Goal: Information Seeking & Learning: Learn about a topic

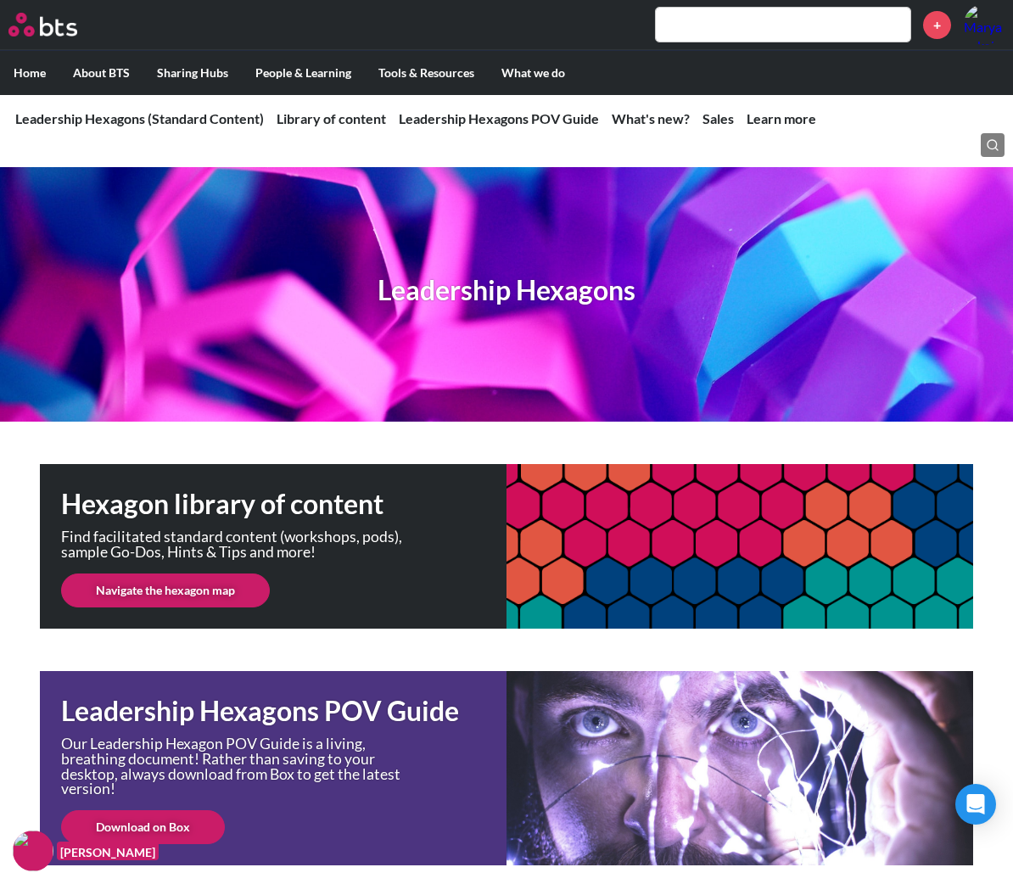
drag, startPoint x: 832, startPoint y: 32, endPoint x: 849, endPoint y: 31, distance: 16.1
click at [832, 32] on input "text" at bounding box center [783, 25] width 255 height 34
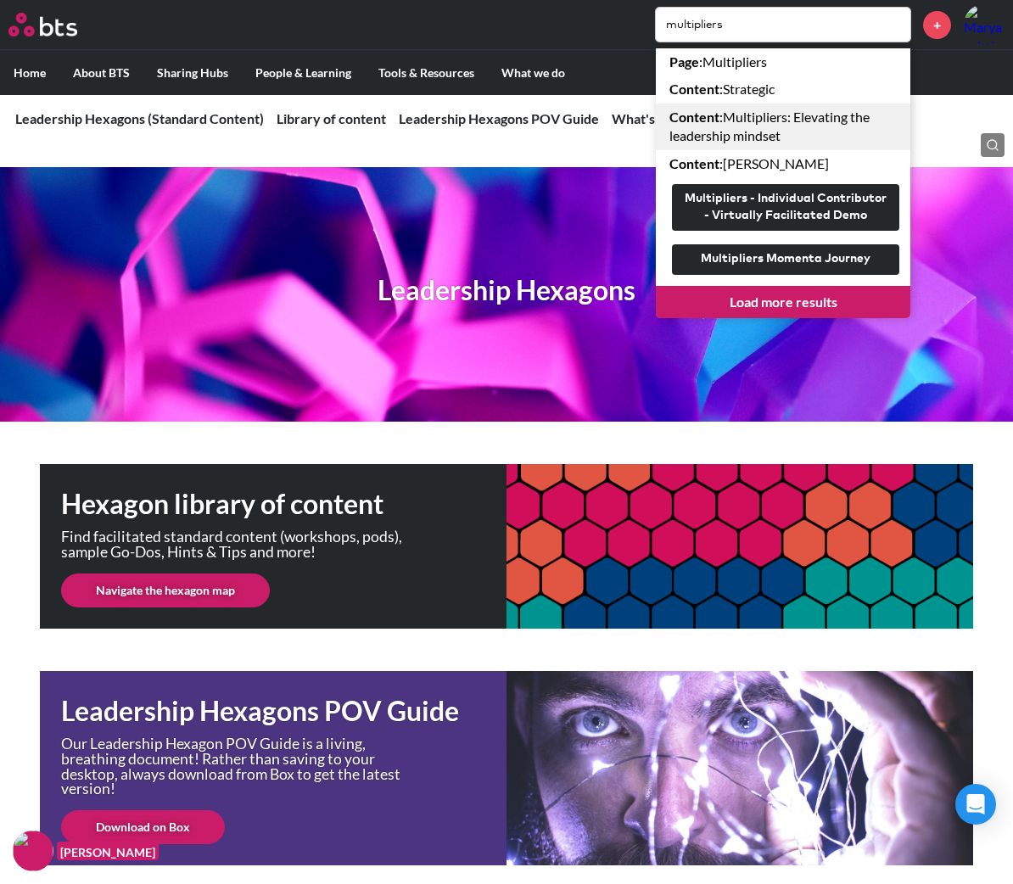
type input "multipliers"
click at [815, 123] on link "Content : Multipliers: Elevating the leadership mindset" at bounding box center [783, 127] width 255 height 47
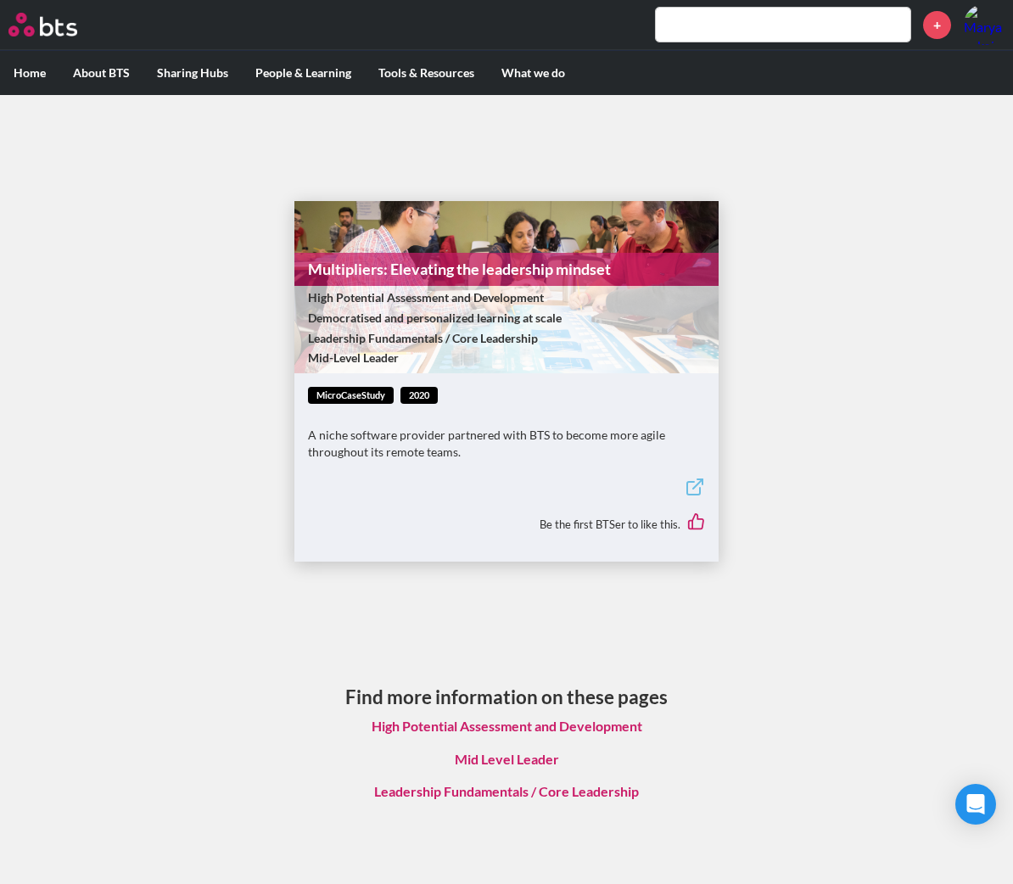
click at [706, 27] on input "text" at bounding box center [783, 25] width 255 height 34
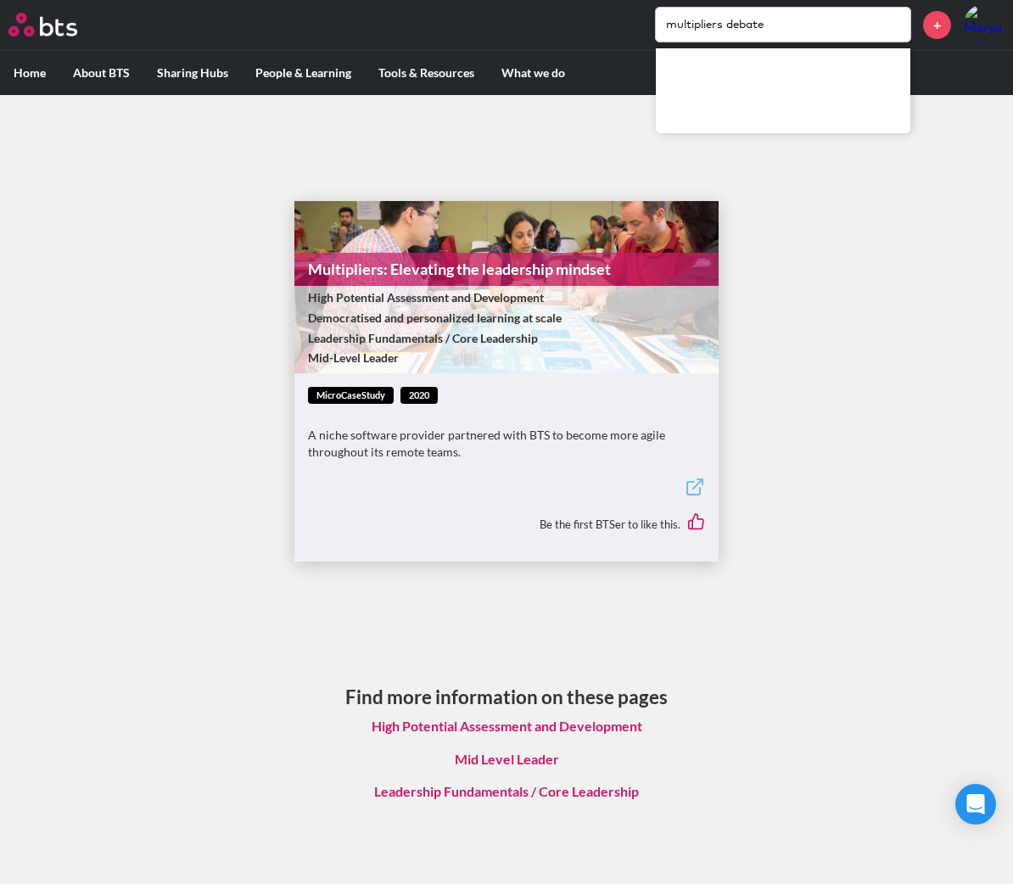
click at [826, 15] on input "multipliers debate" at bounding box center [783, 25] width 255 height 34
drag, startPoint x: 817, startPoint y: 25, endPoint x: 727, endPoint y: 45, distance: 92.0
click at [727, 45] on div "MENU multipliers debate +" at bounding box center [506, 25] width 1013 height 50
click at [177, 474] on main "Multipliers: Elevating the leadership mindset High Potential Assessment and Dev…" at bounding box center [506, 494] width 1013 height 799
click at [759, 31] on input "multipliers experiment" at bounding box center [783, 25] width 255 height 34
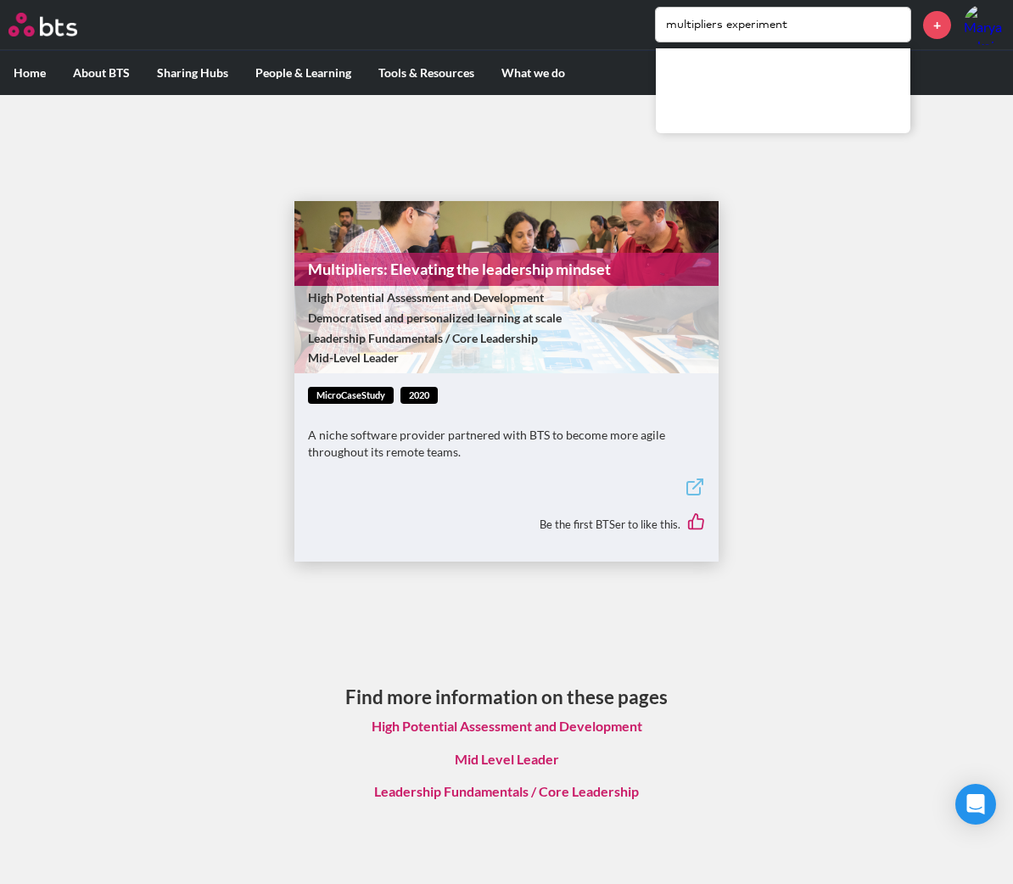
click at [759, 31] on input "multipliers experiment" at bounding box center [783, 25] width 255 height 34
type input "multipliers"
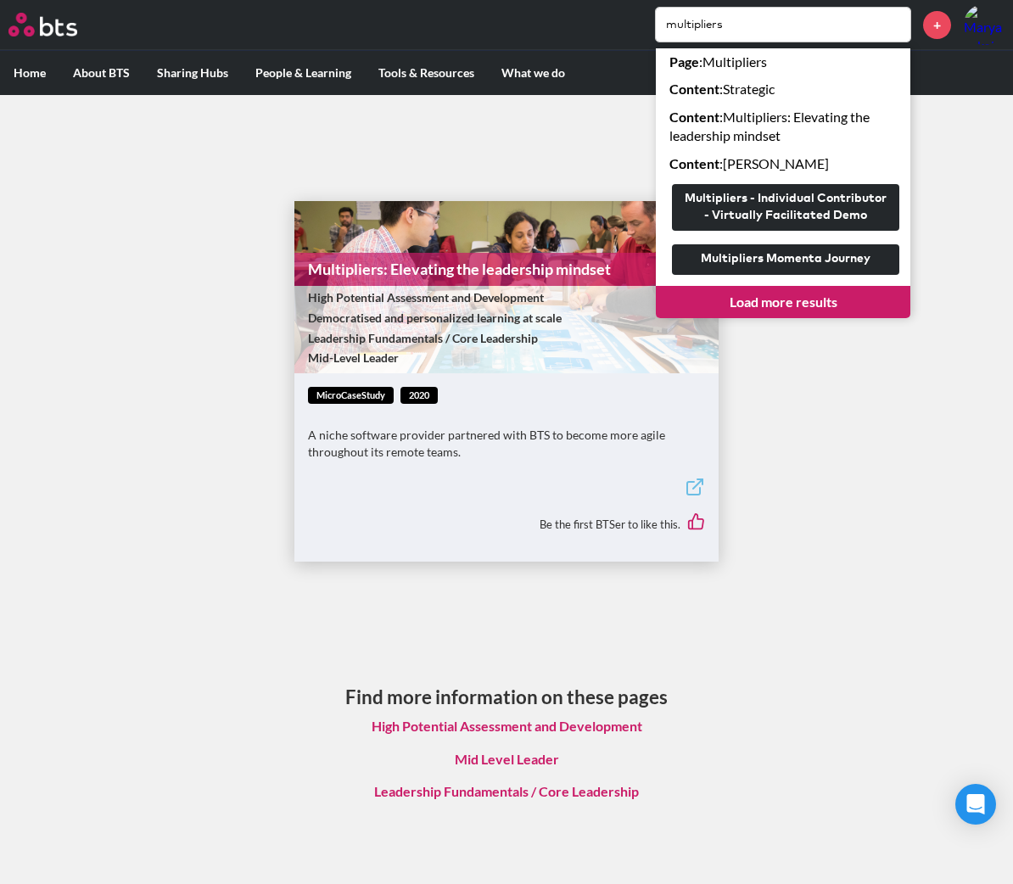
click at [744, 301] on link "Load more results" at bounding box center [783, 302] width 255 height 32
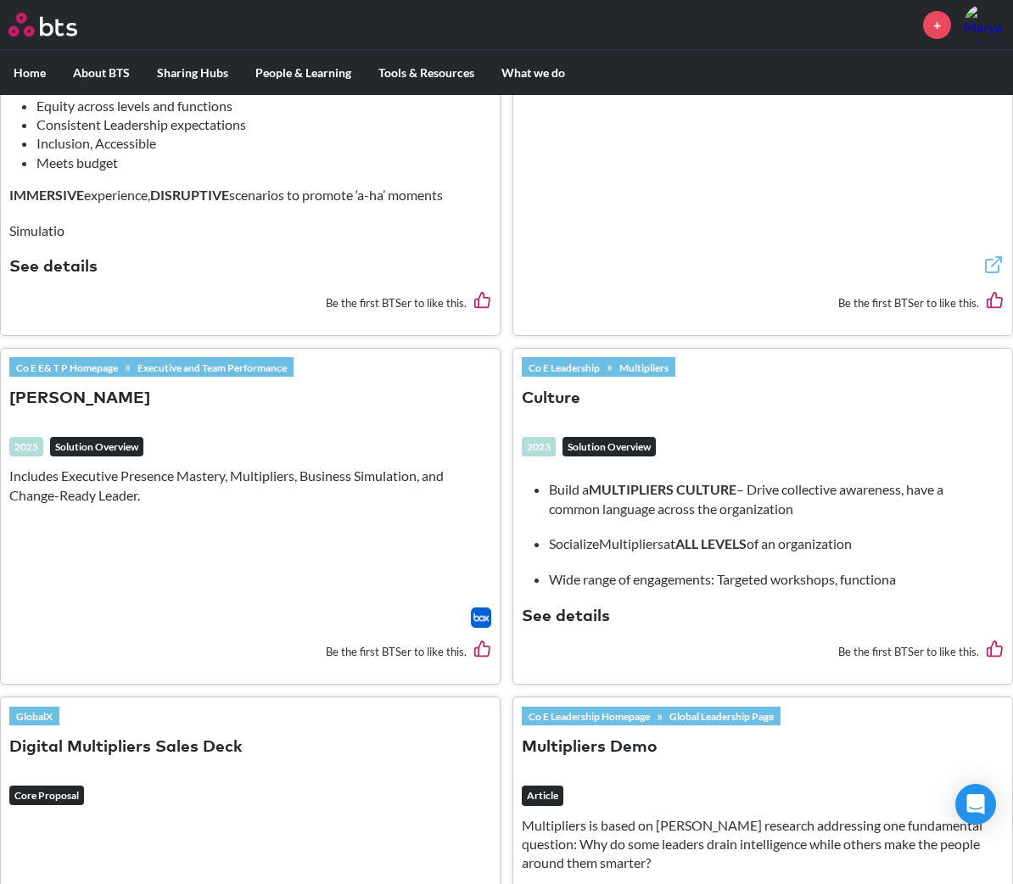
scroll to position [764, 0]
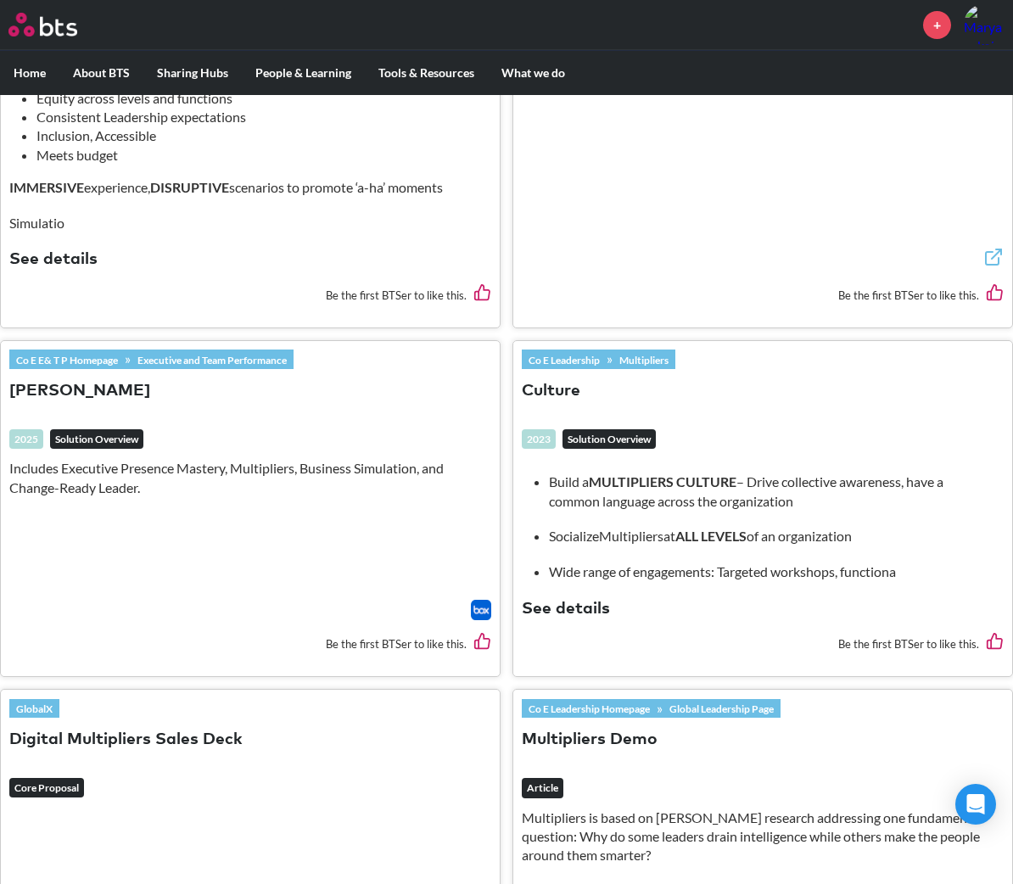
click at [594, 441] on em "Solution Overview" at bounding box center [609, 439] width 93 height 20
click at [535, 440] on div "2023" at bounding box center [539, 439] width 34 height 20
click at [562, 384] on button "Culture" at bounding box center [551, 391] width 59 height 23
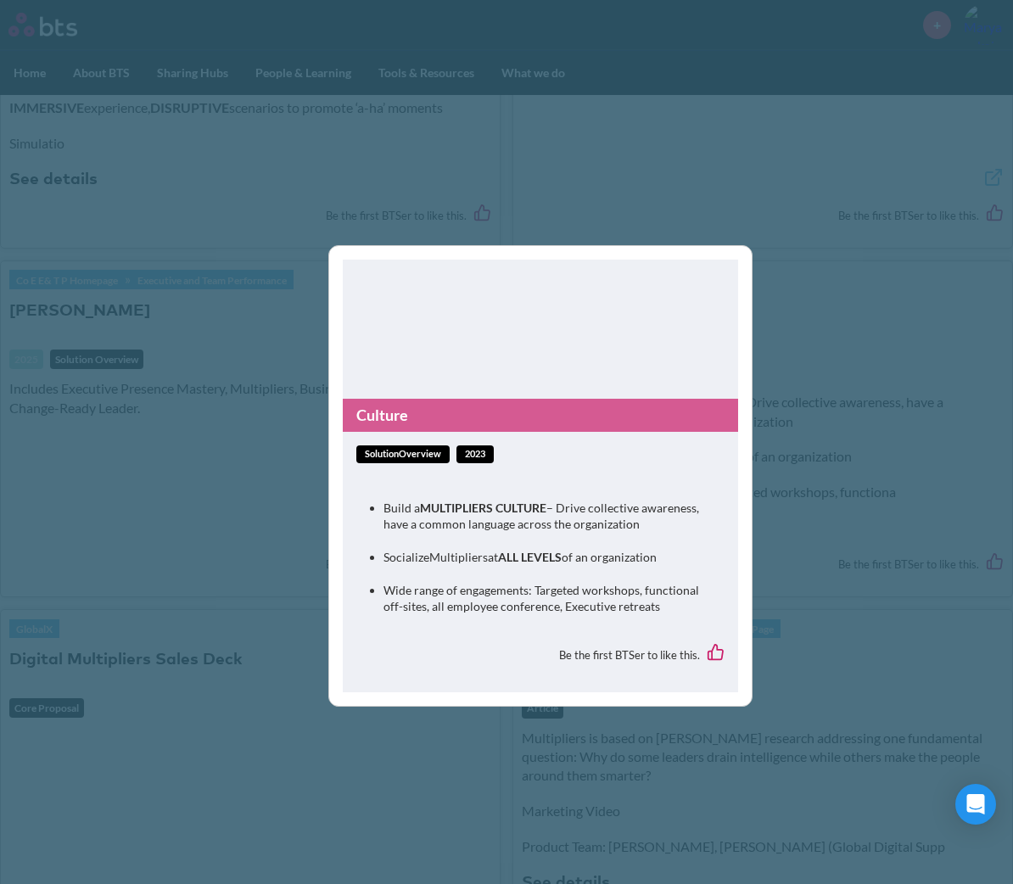
scroll to position [933, 0]
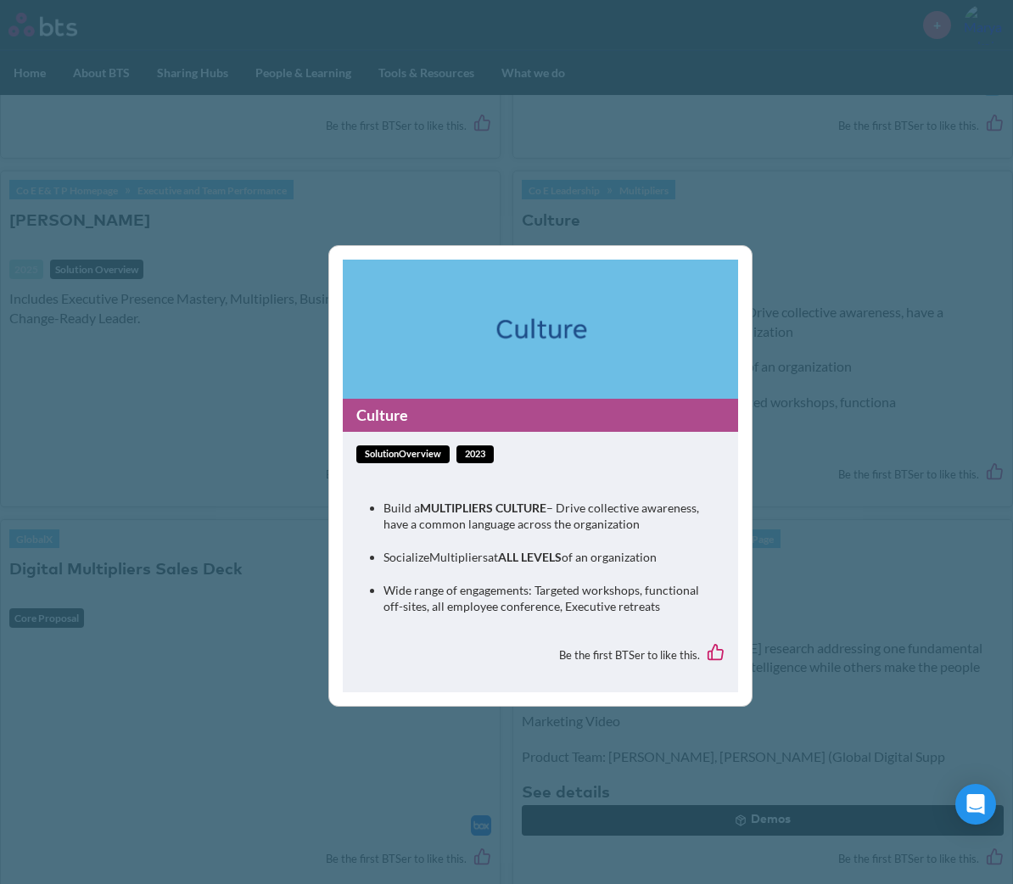
click at [458, 399] on link "Culture" at bounding box center [540, 415] width 395 height 33
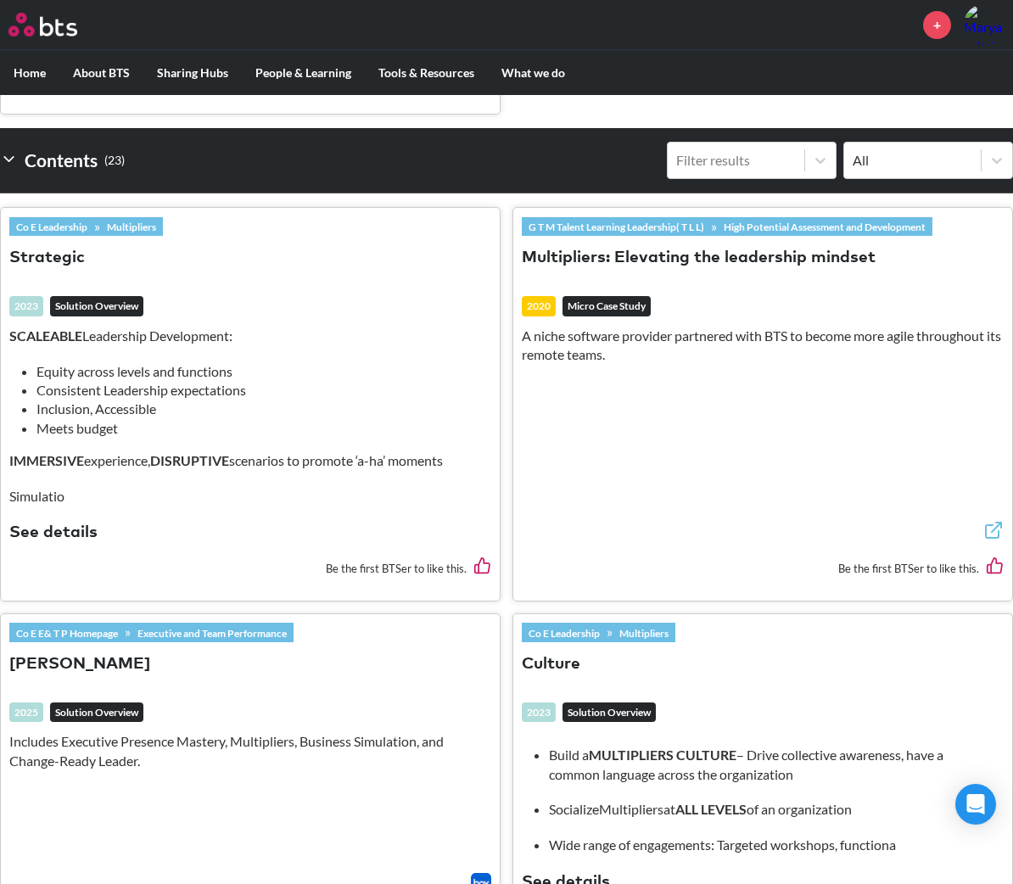
scroll to position [509, 0]
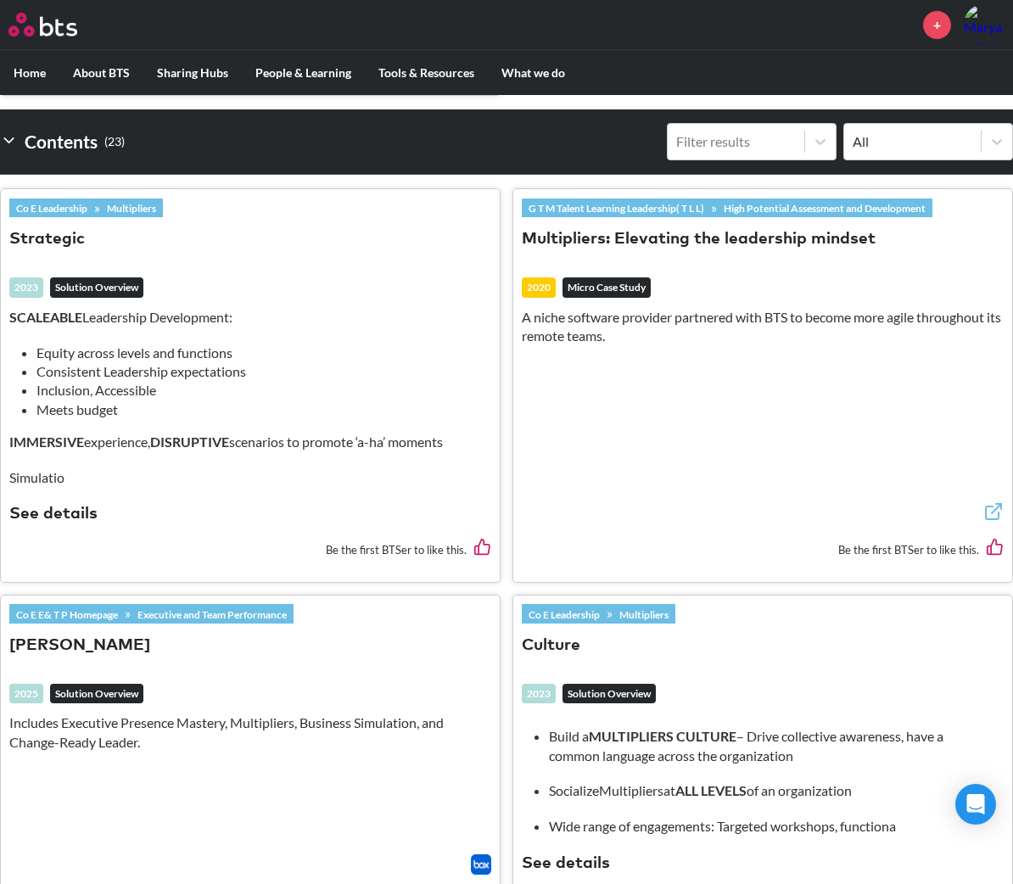
click at [62, 516] on button "See details" at bounding box center [53, 514] width 88 height 23
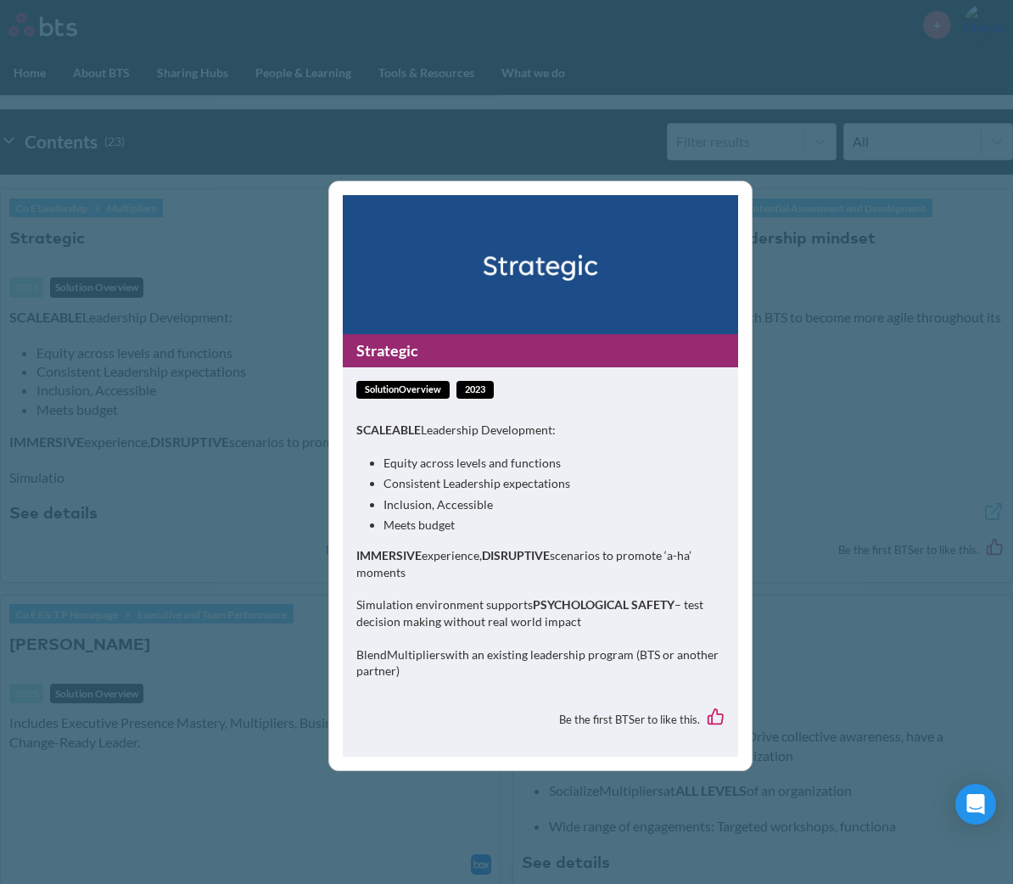
click at [432, 356] on link "Strategic" at bounding box center [540, 350] width 395 height 33
click at [126, 352] on div "Strategic solutionOverview 2023 SCALEABLE Leadership Development: Equity across…" at bounding box center [506, 442] width 1013 height 884
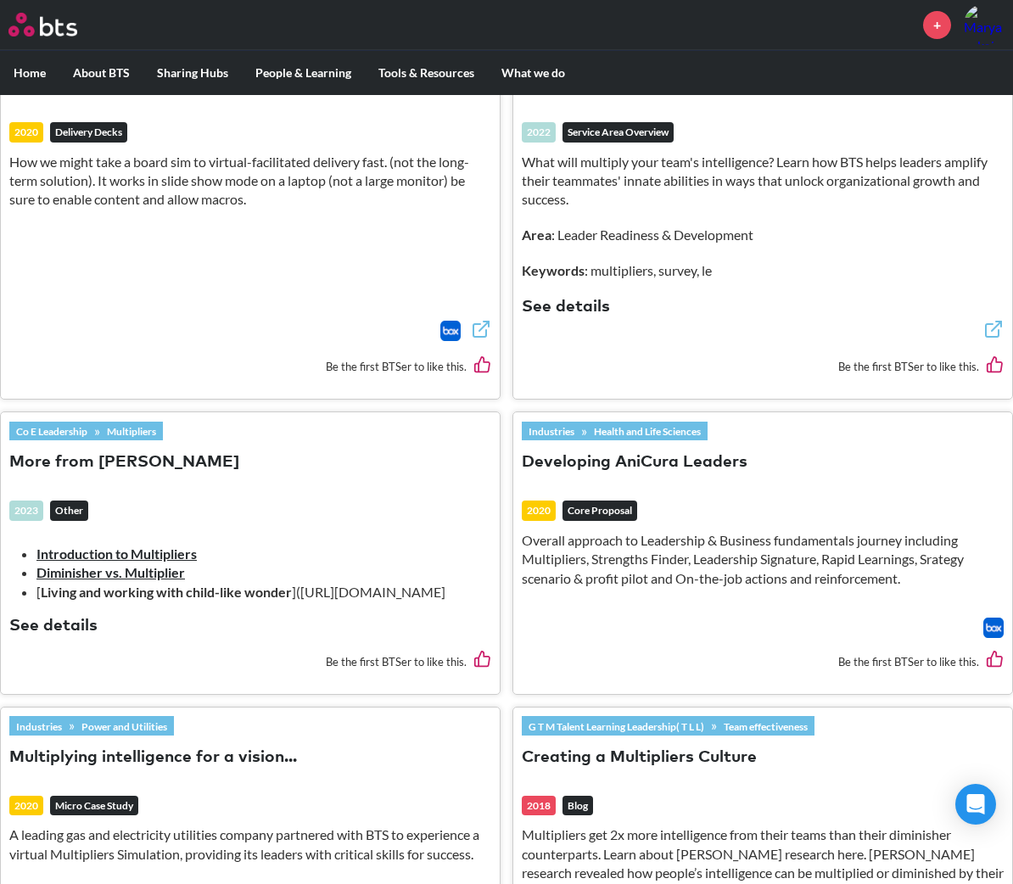
scroll to position [2631, 0]
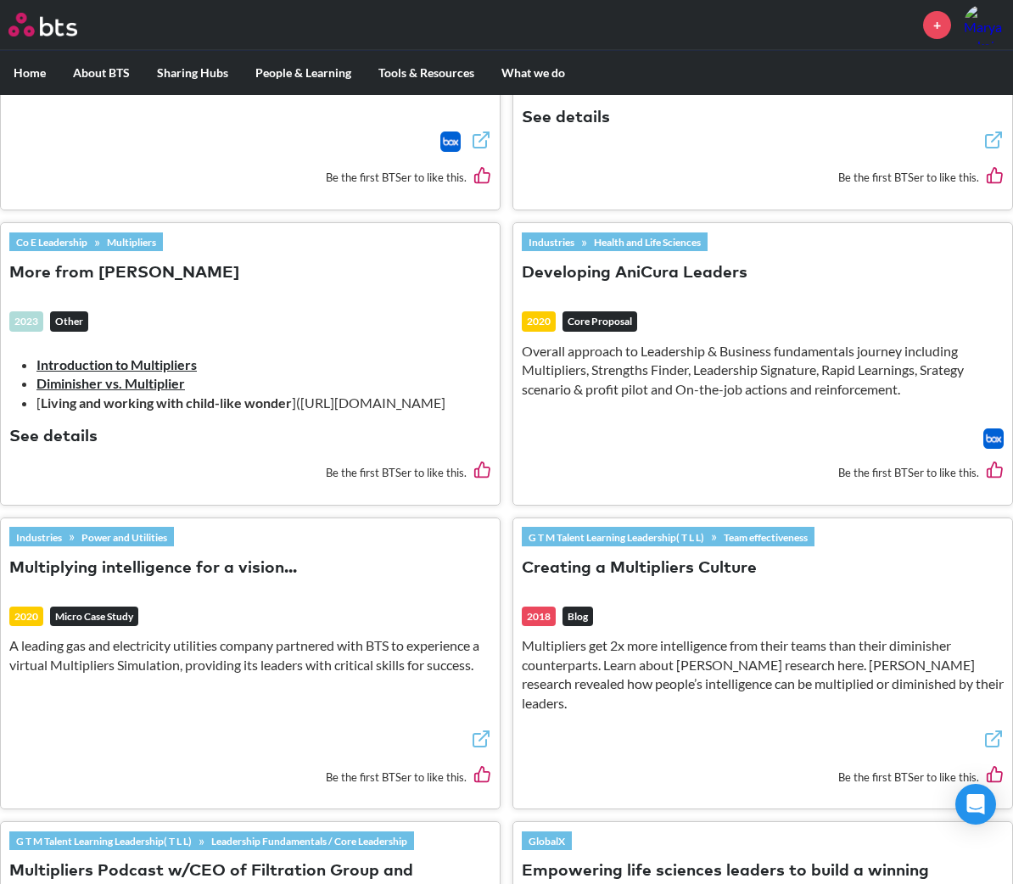
click at [59, 449] on button "See details" at bounding box center [53, 437] width 88 height 23
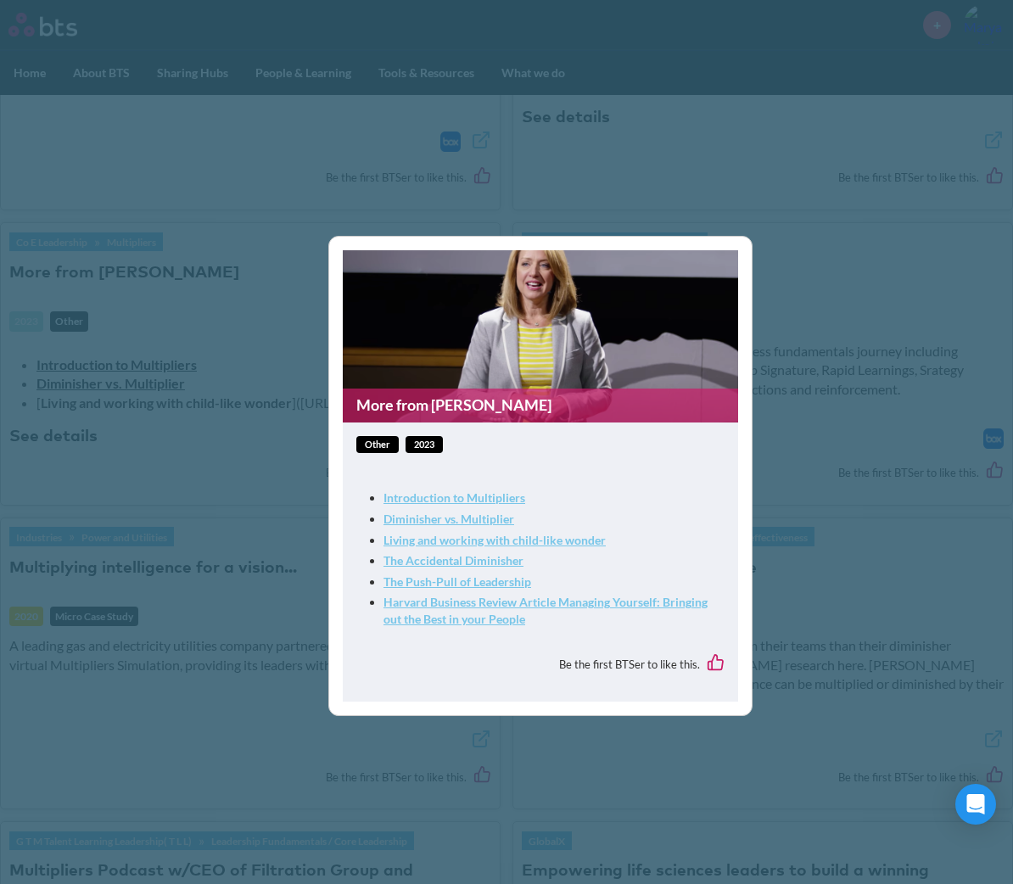
click at [480, 398] on link "More from [PERSON_NAME]" at bounding box center [540, 405] width 395 height 33
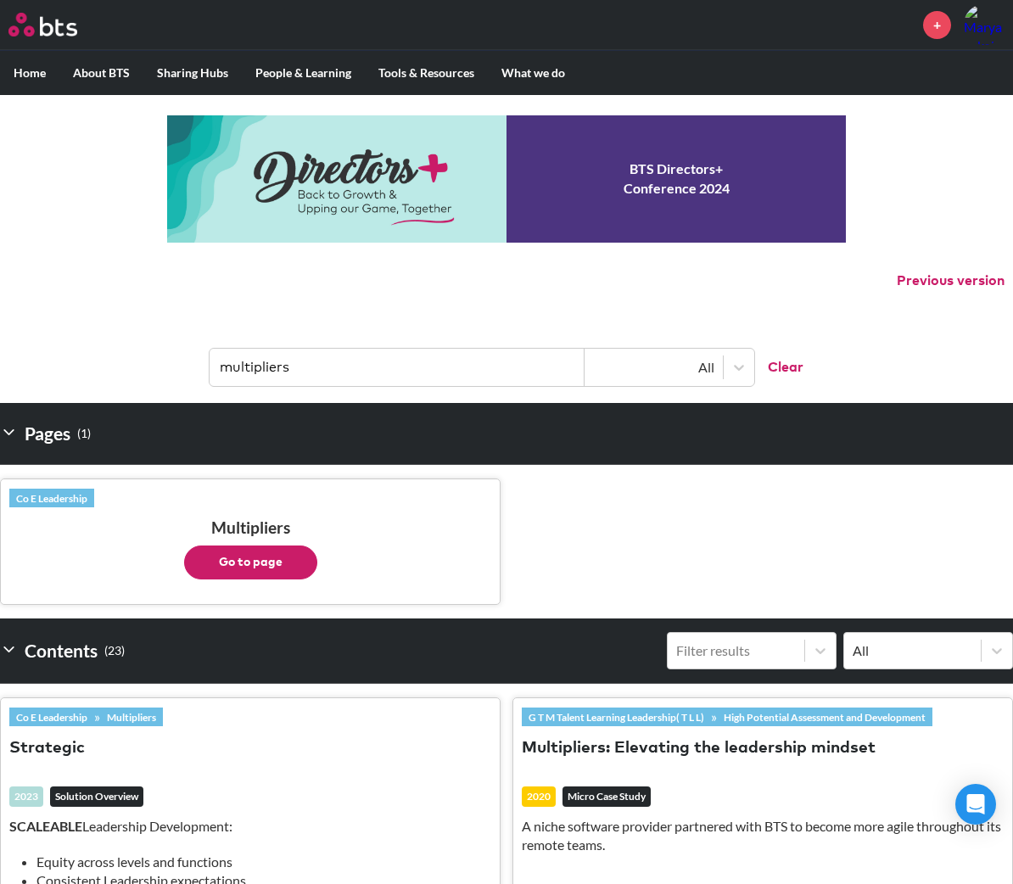
click at [274, 552] on button "Go to page" at bounding box center [250, 563] width 133 height 34
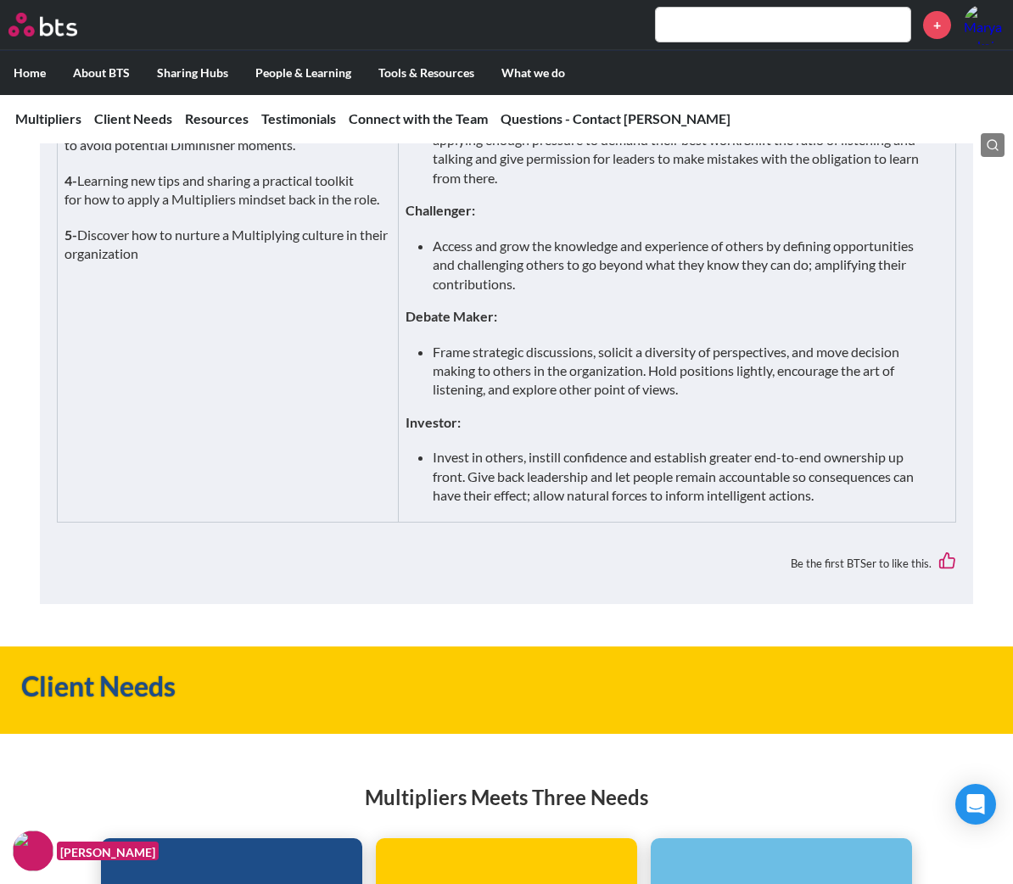
scroll to position [2376, 0]
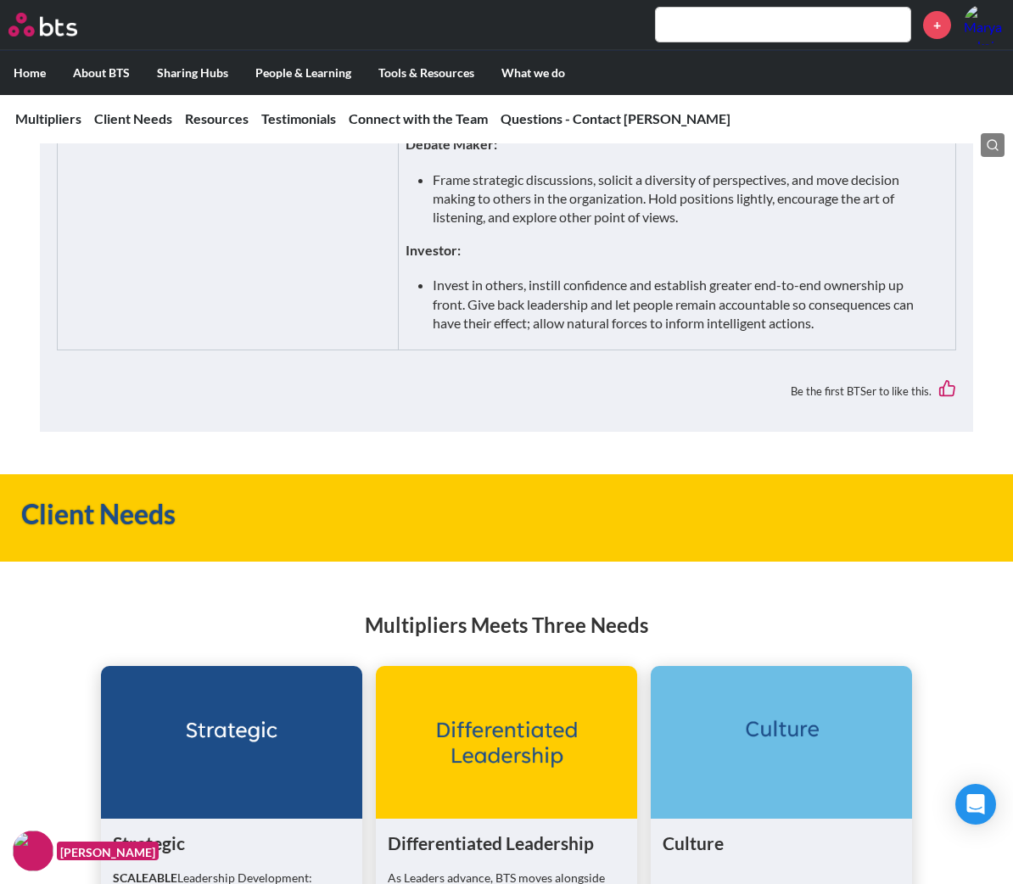
click at [613, 241] on td "Learning Objectives: Talent Magnet: Understand and embrace the responsibility t…" at bounding box center [677, 54] width 558 height 591
drag, startPoint x: 408, startPoint y: 226, endPoint x: 714, endPoint y: 298, distance: 313.9
click at [714, 297] on td "Learning Objectives: Talent Magnet: Understand and embrace the responsibility t…" at bounding box center [677, 54] width 558 height 591
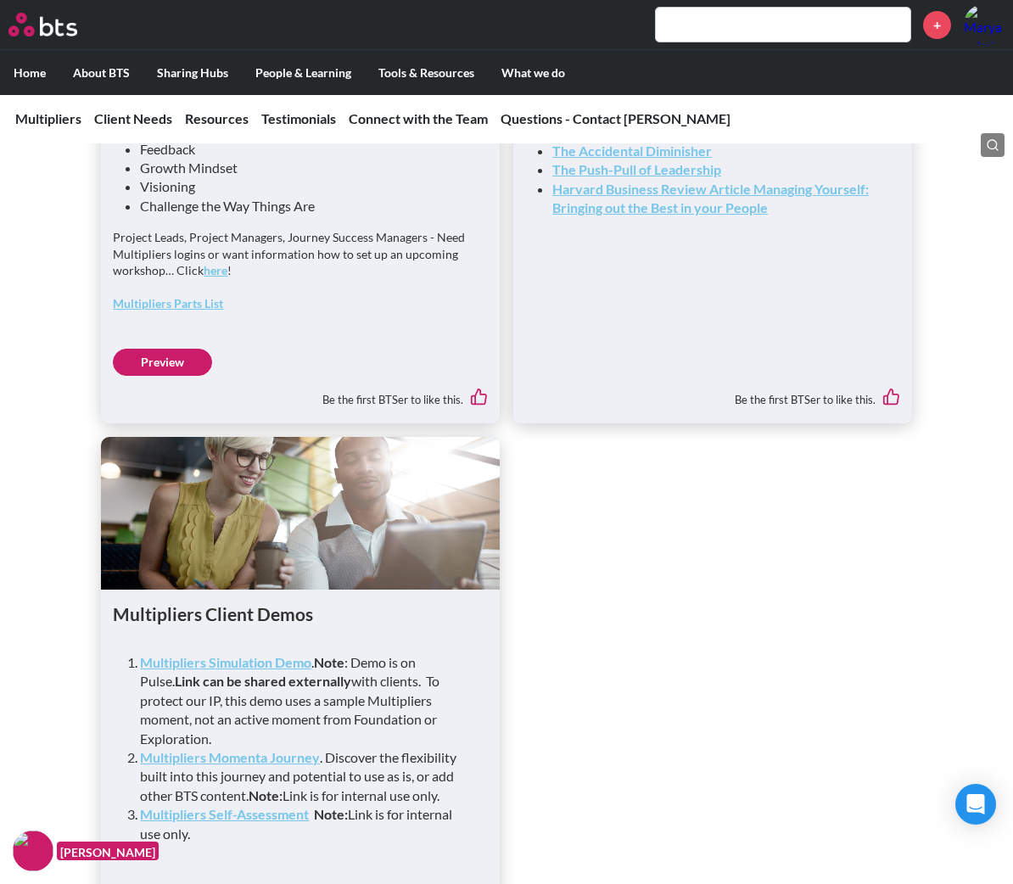
scroll to position [5091, 0]
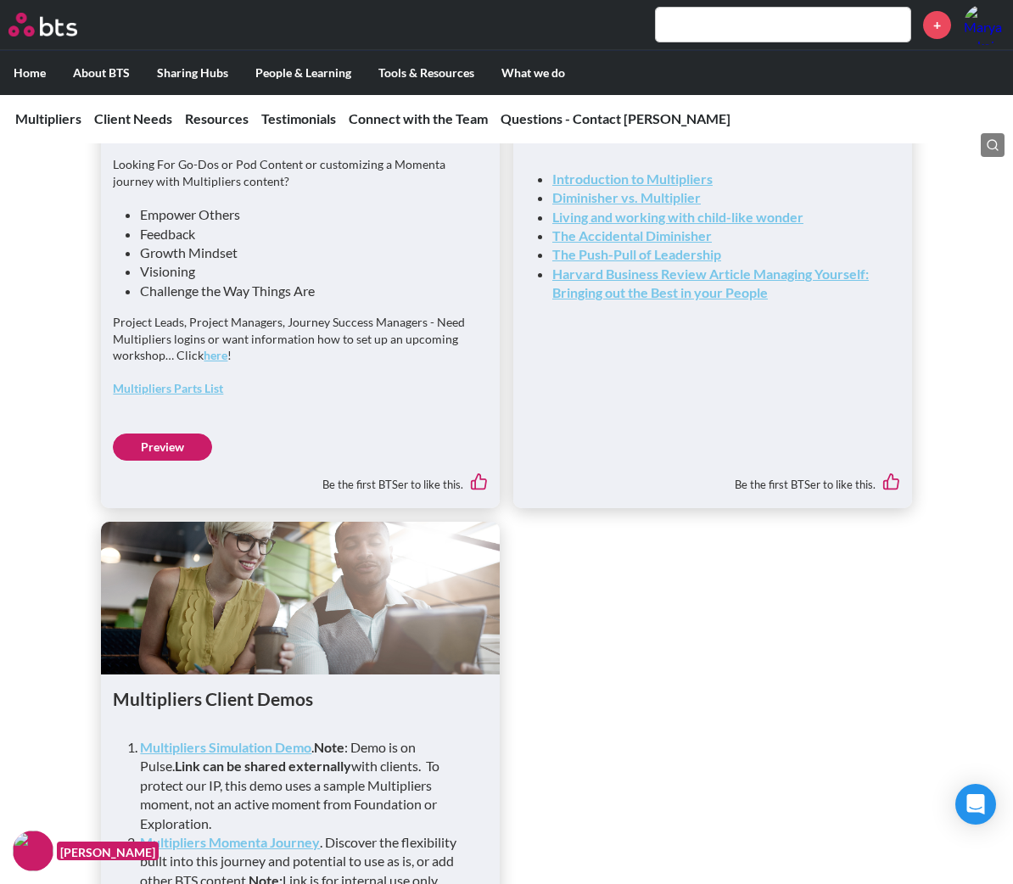
click at [184, 395] on link "Multipliers Parts List" at bounding box center [168, 388] width 110 height 14
